Goal: Information Seeking & Learning: Learn about a topic

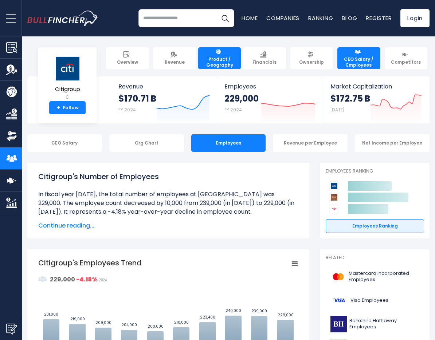
click at [207, 61] on span "Product / Geography" at bounding box center [220, 62] width 36 height 11
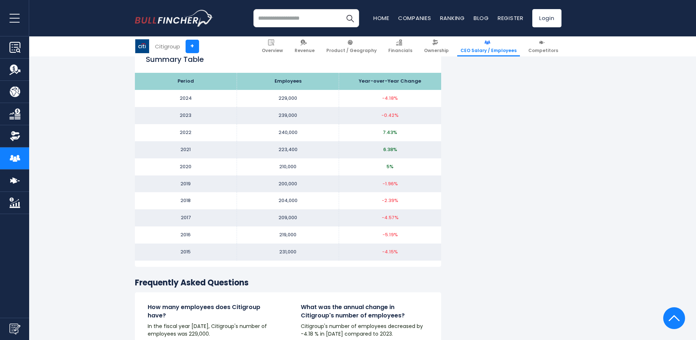
scroll to position [941, 0]
